Goal: Information Seeking & Learning: Learn about a topic

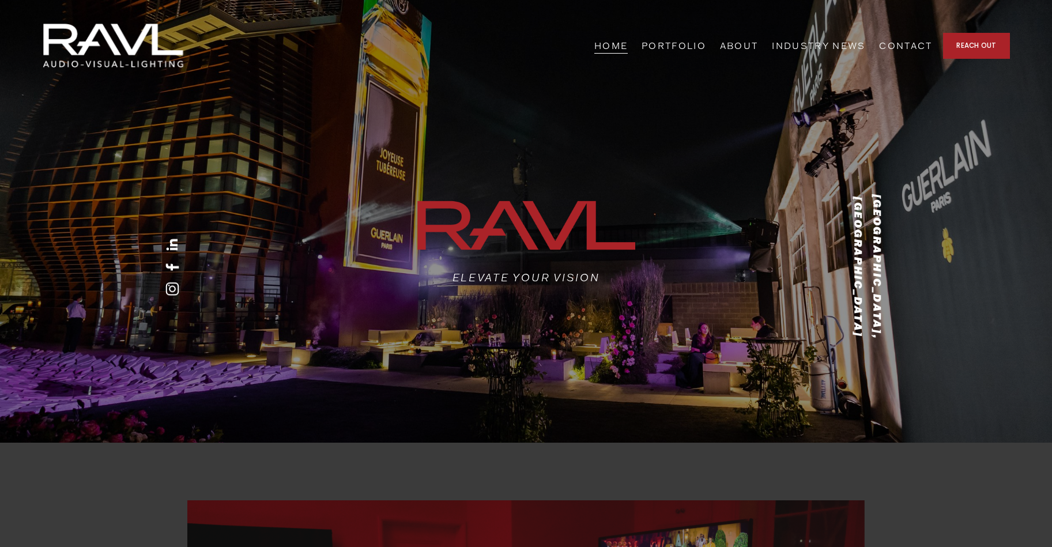
click at [759, 50] on link "ABOUT" at bounding box center [739, 46] width 39 height 18
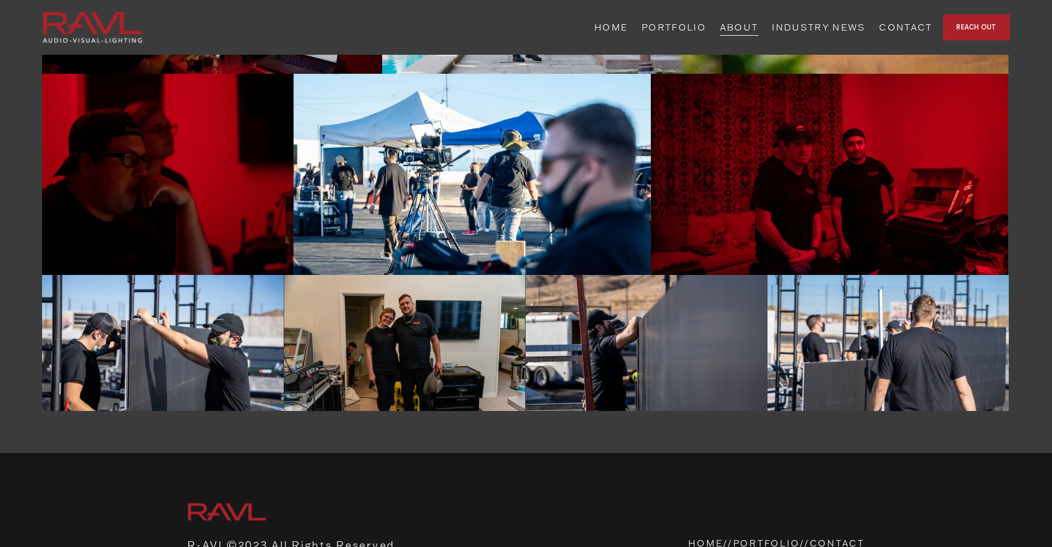
scroll to position [1827, 0]
